Goal: Information Seeking & Learning: Learn about a topic

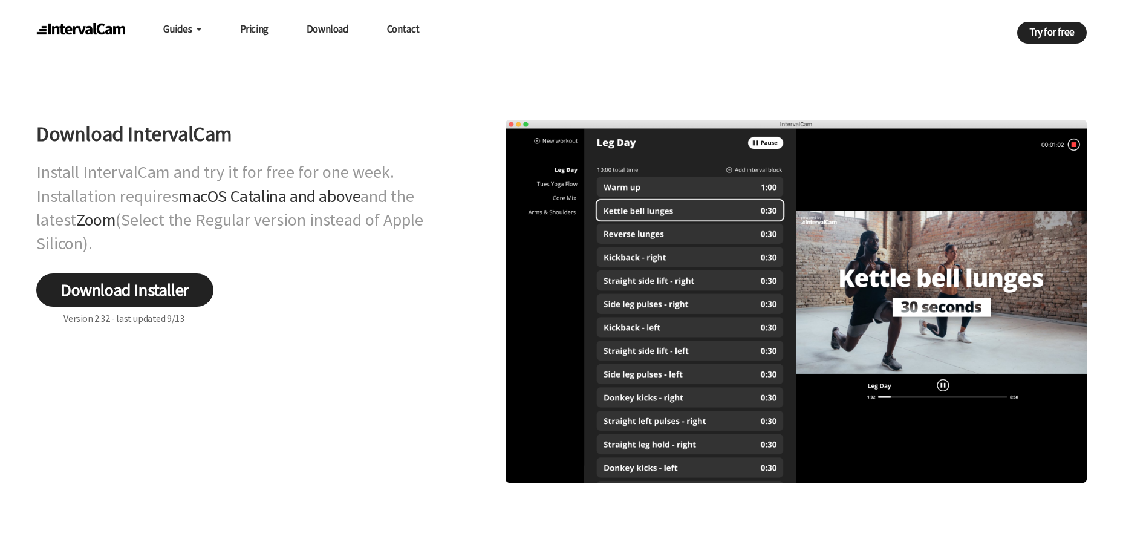
click at [264, 30] on link "Pricing" at bounding box center [254, 29] width 28 height 23
click at [248, 27] on link "Pricing" at bounding box center [254, 29] width 28 height 23
